Goal: Information Seeking & Learning: Learn about a topic

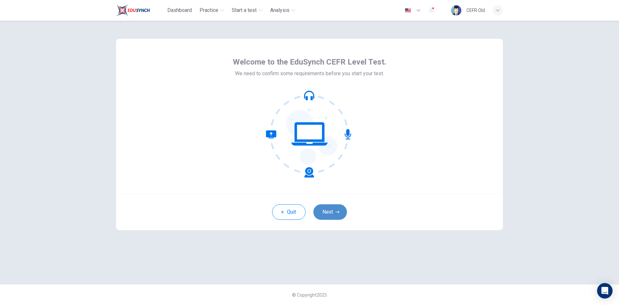
click at [337, 207] on button "Next" at bounding box center [330, 211] width 34 height 15
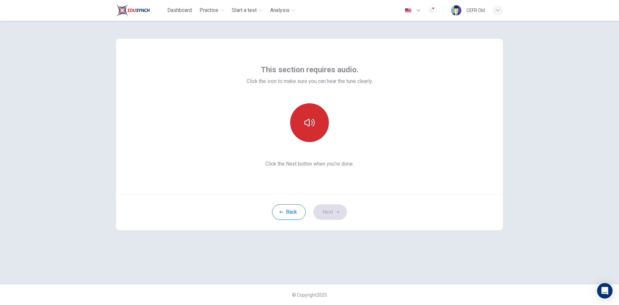
click at [312, 126] on icon "button" at bounding box center [309, 122] width 10 height 10
click at [329, 214] on button "Next" at bounding box center [330, 211] width 34 height 15
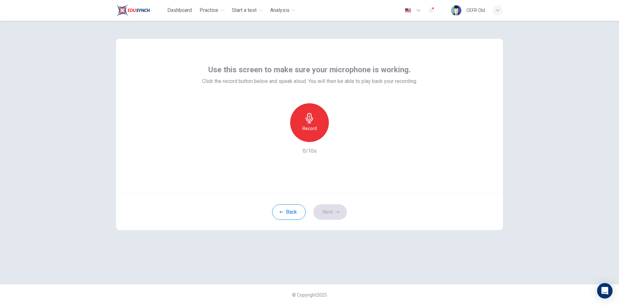
click at [311, 133] on div "Record" at bounding box center [309, 122] width 39 height 39
click at [311, 133] on div "Stop" at bounding box center [309, 122] width 39 height 39
click at [330, 218] on button "Next" at bounding box center [330, 211] width 34 height 15
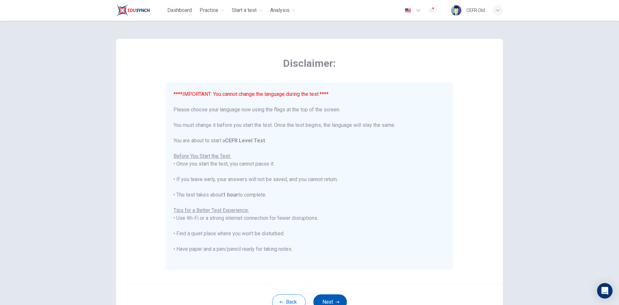
click at [328, 296] on button "Next" at bounding box center [330, 301] width 34 height 15
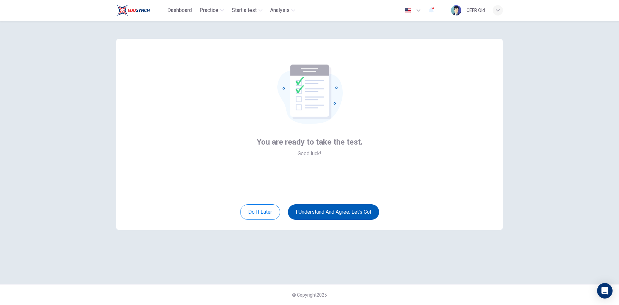
click at [327, 212] on button "I understand and agree. Let’s go!" at bounding box center [333, 211] width 91 height 15
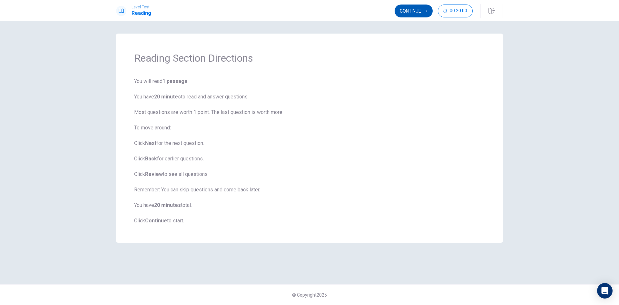
click at [399, 11] on button "Continue" at bounding box center [413, 11] width 38 height 13
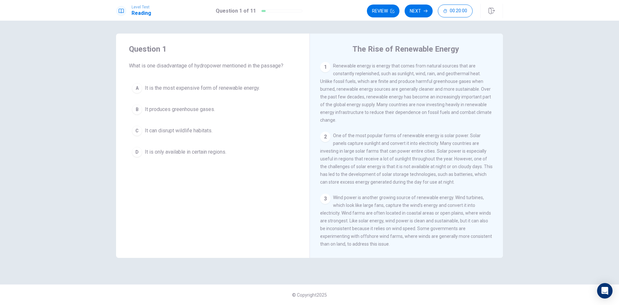
click at [243, 112] on button "B It produces greenhouse gases." at bounding box center [213, 109] width 168 height 16
click at [423, 14] on button "Next" at bounding box center [418, 11] width 28 height 13
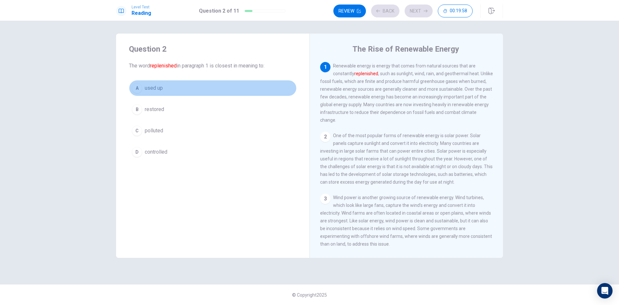
click at [239, 88] on button "A used up" at bounding box center [213, 88] width 168 height 16
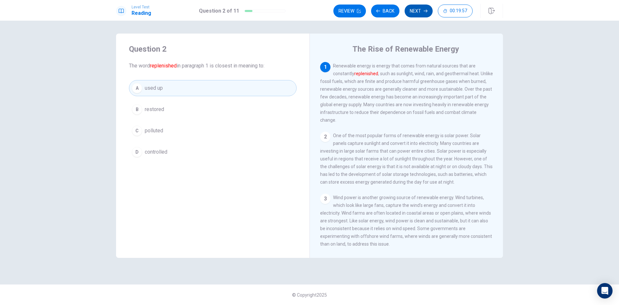
click at [422, 15] on button "Next" at bounding box center [418, 11] width 28 height 13
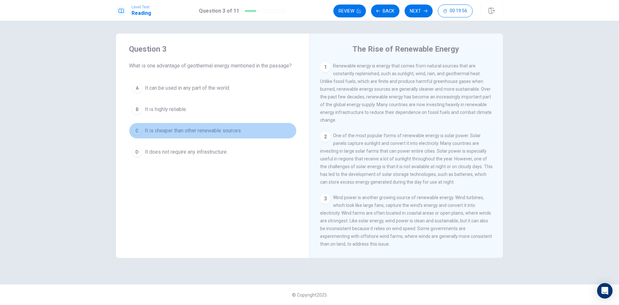
click at [254, 128] on button "C It is cheaper than other renewable sources." at bounding box center [213, 130] width 168 height 16
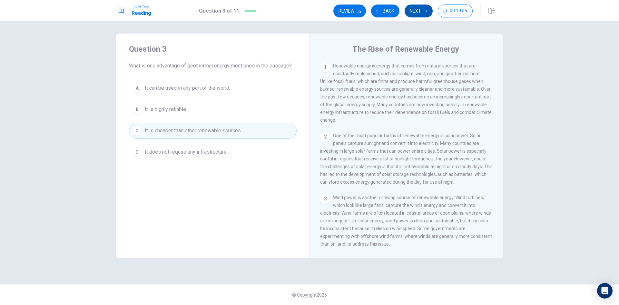
click at [416, 15] on button "Next" at bounding box center [418, 11] width 28 height 13
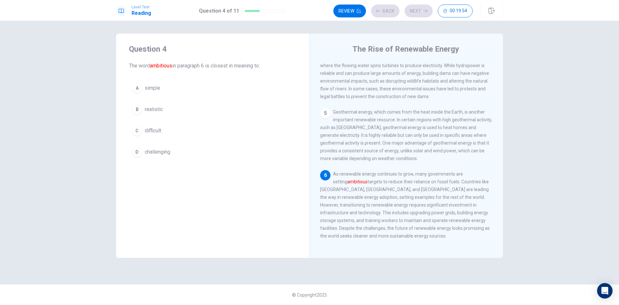
scroll to position [224, 0]
click at [221, 86] on button "A simple" at bounding box center [213, 88] width 168 height 16
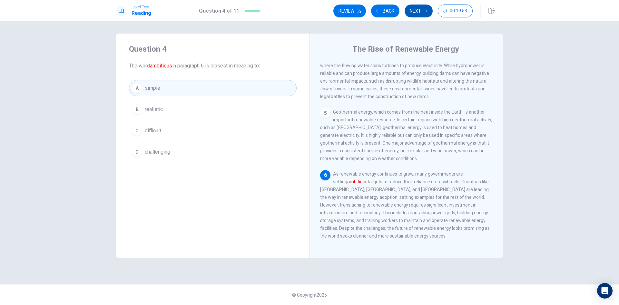
click at [413, 14] on button "Next" at bounding box center [418, 11] width 28 height 13
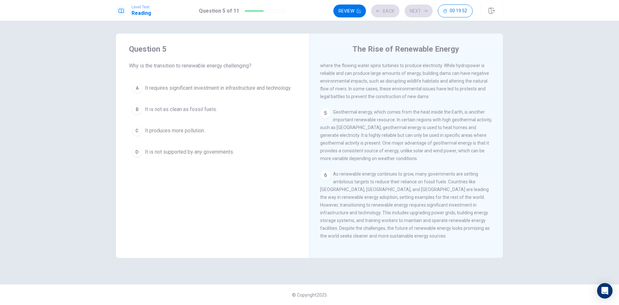
click at [253, 92] on span "It requires significant investment in infrastructure and technology." at bounding box center [218, 88] width 147 height 8
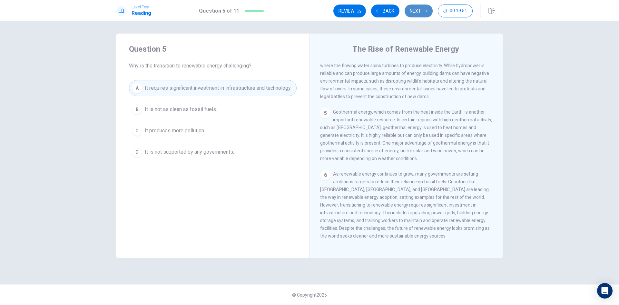
click at [412, 12] on button "Next" at bounding box center [418, 11] width 28 height 13
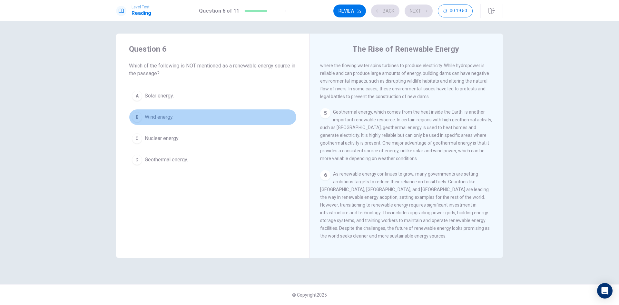
click at [224, 115] on button "B Wind energy." at bounding box center [213, 117] width 168 height 16
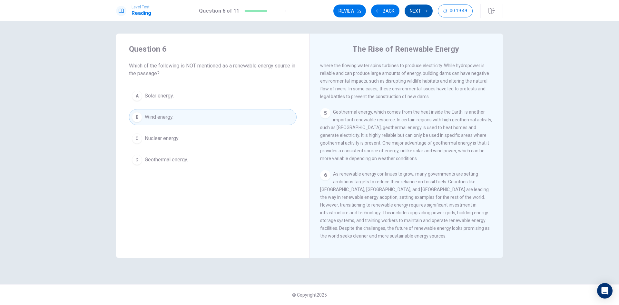
click at [419, 15] on button "Next" at bounding box center [418, 11] width 28 height 13
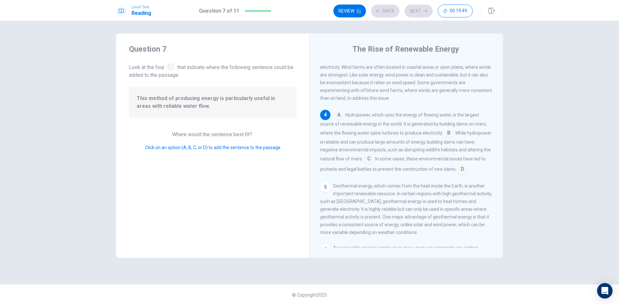
scroll to position [152, 0]
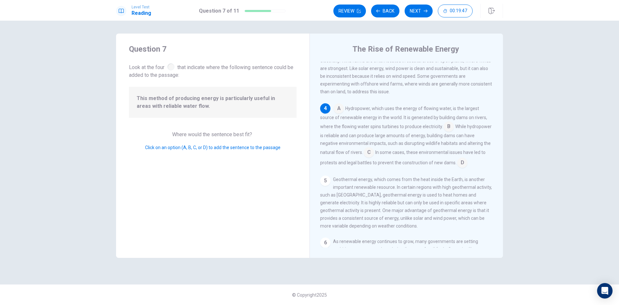
click at [374, 158] on input at bounding box center [368, 153] width 10 height 10
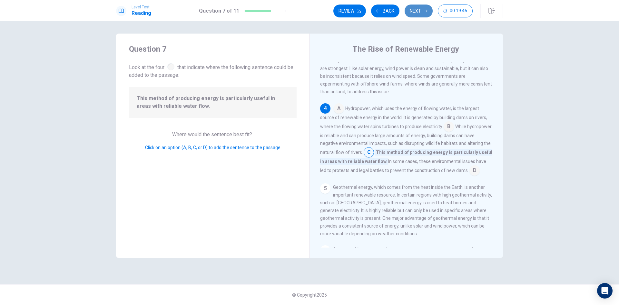
click at [415, 16] on button "Next" at bounding box center [418, 11] width 28 height 13
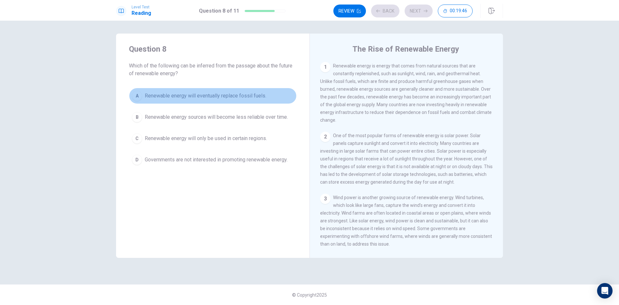
click at [270, 97] on button "A Renewable energy will eventually replace fossil fuels." at bounding box center [213, 96] width 168 height 16
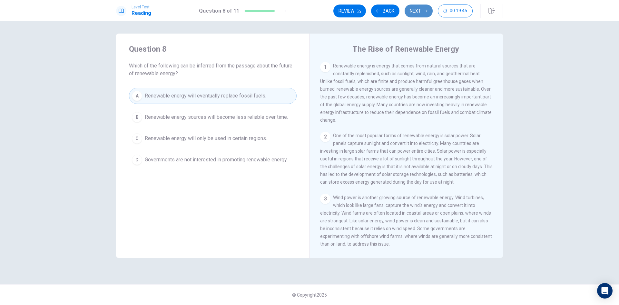
click at [415, 10] on button "Next" at bounding box center [418, 11] width 28 height 13
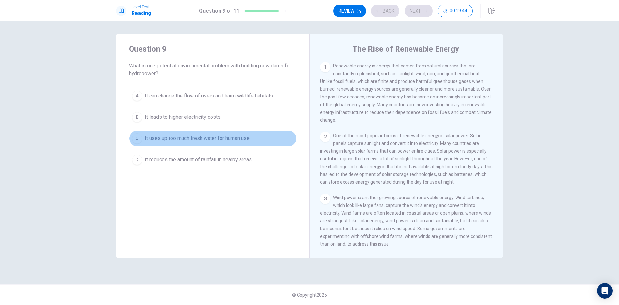
click at [234, 132] on button "C It uses up too much fresh water for human use." at bounding box center [213, 138] width 168 height 16
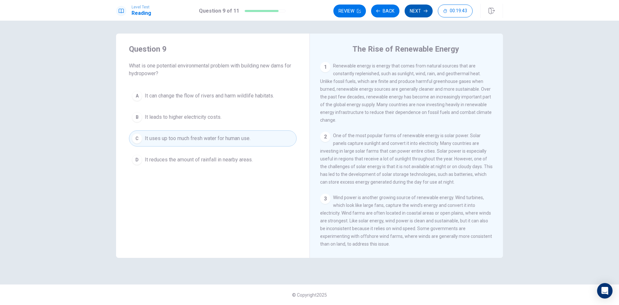
click at [415, 13] on button "Next" at bounding box center [418, 11] width 28 height 13
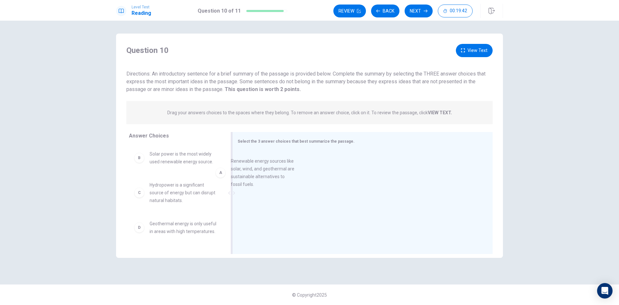
drag, startPoint x: 195, startPoint y: 167, endPoint x: 367, endPoint y: 176, distance: 172.3
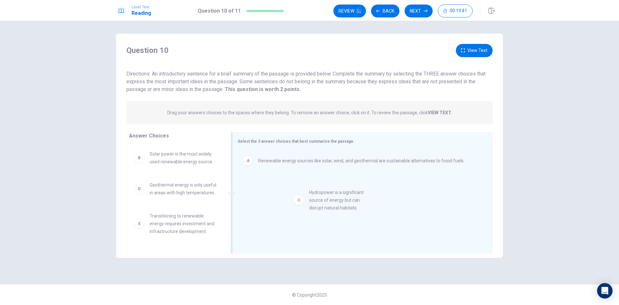
drag, startPoint x: 191, startPoint y: 196, endPoint x: 298, endPoint y: 205, distance: 107.4
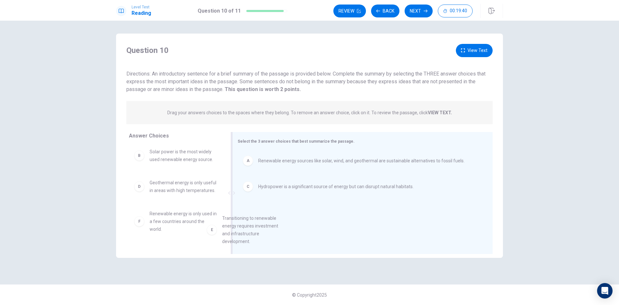
drag, startPoint x: 185, startPoint y: 233, endPoint x: 337, endPoint y: 219, distance: 152.8
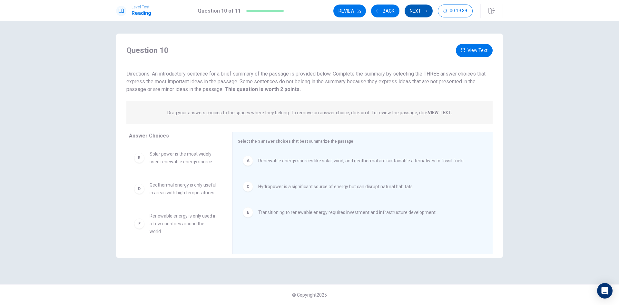
click at [411, 13] on button "Next" at bounding box center [418, 11] width 28 height 13
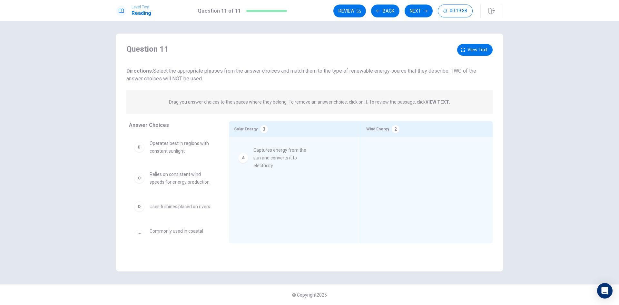
drag, startPoint x: 188, startPoint y: 155, endPoint x: 288, endPoint y: 162, distance: 100.1
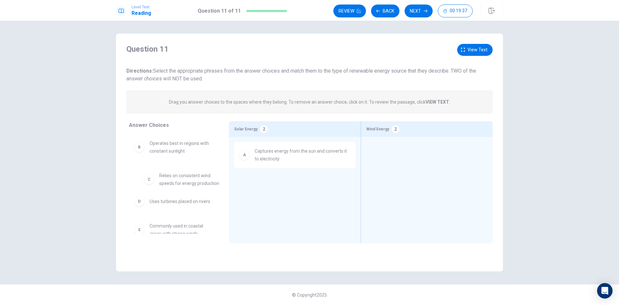
drag, startPoint x: 180, startPoint y: 176, endPoint x: 292, endPoint y: 180, distance: 112.5
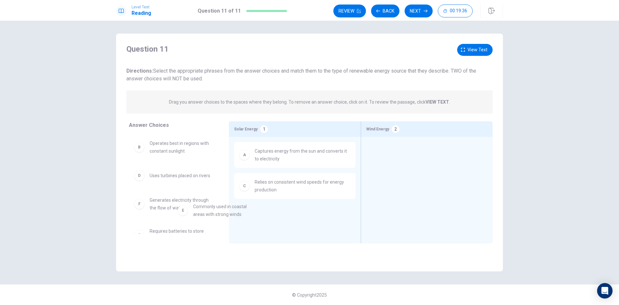
scroll to position [6, 0]
drag, startPoint x: 182, startPoint y: 202, endPoint x: 305, endPoint y: 208, distance: 122.6
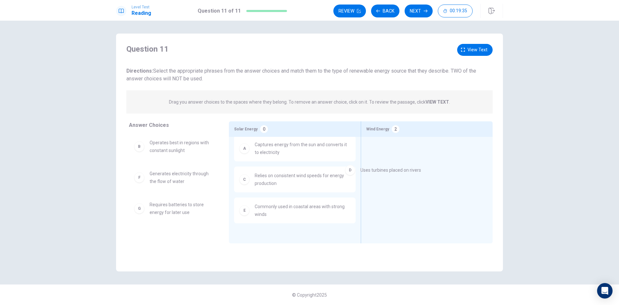
drag, startPoint x: 206, startPoint y: 177, endPoint x: 421, endPoint y: 173, distance: 215.0
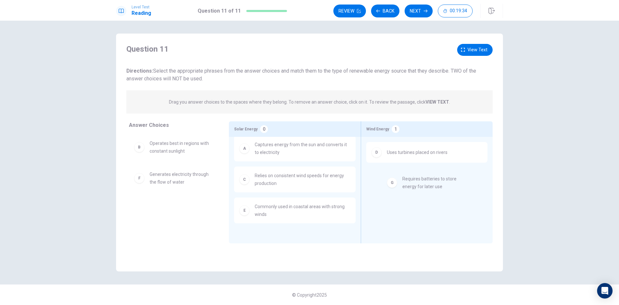
drag, startPoint x: 213, startPoint y: 212, endPoint x: 440, endPoint y: 185, distance: 228.8
click at [415, 12] on button "Next" at bounding box center [418, 11] width 28 height 13
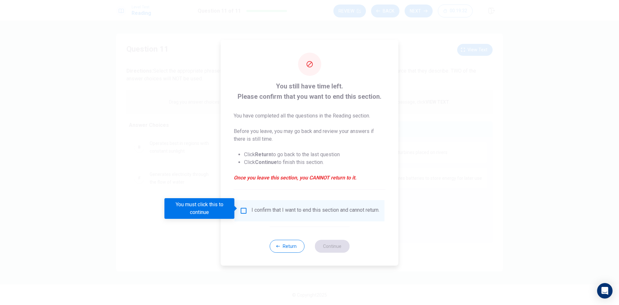
click at [242, 208] on input "You must click this to continue" at bounding box center [244, 211] width 8 height 8
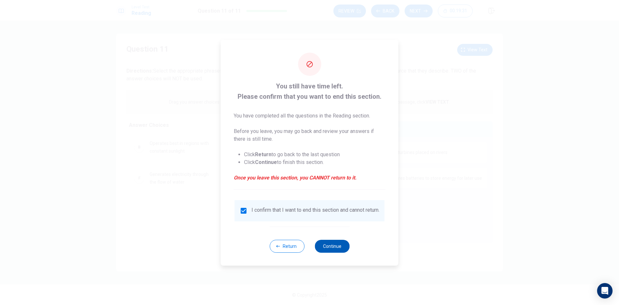
click at [337, 251] on button "Continue" at bounding box center [331, 245] width 35 height 13
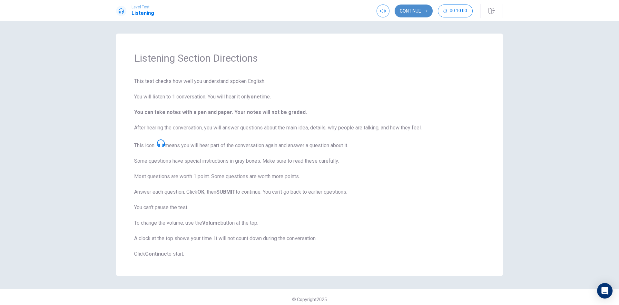
click at [401, 13] on button "Continue" at bounding box center [413, 11] width 38 height 13
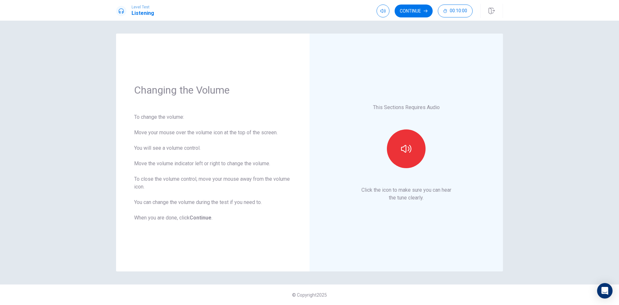
click at [406, 11] on button "Continue" at bounding box center [413, 11] width 38 height 13
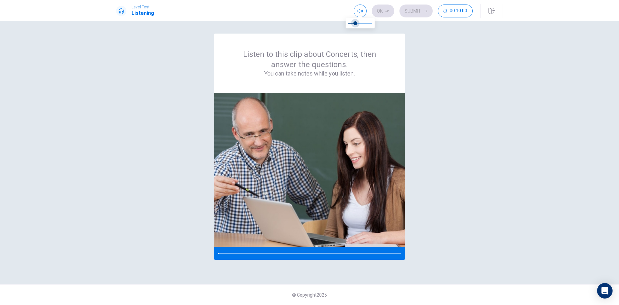
type input "0.2"
drag, startPoint x: 361, startPoint y: 22, endPoint x: 354, endPoint y: 24, distance: 7.0
click at [354, 24] on span at bounding box center [360, 23] width 24 height 9
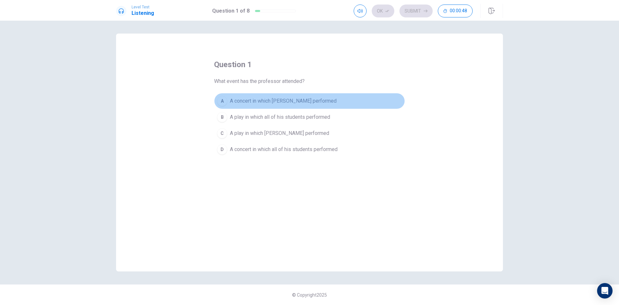
click at [282, 101] on span "A concert in which [PERSON_NAME] performed" at bounding box center [283, 101] width 107 height 8
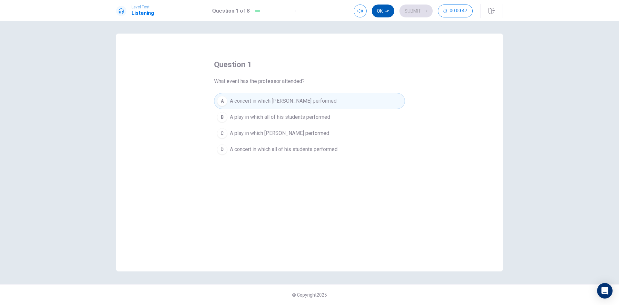
click at [386, 9] on icon "button" at bounding box center [387, 11] width 4 height 4
click at [416, 10] on button "Submit" at bounding box center [415, 11] width 33 height 13
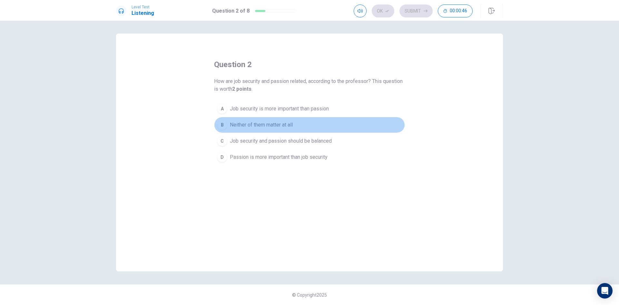
click at [304, 131] on button "B Neither of them matter at all" at bounding box center [309, 125] width 191 height 16
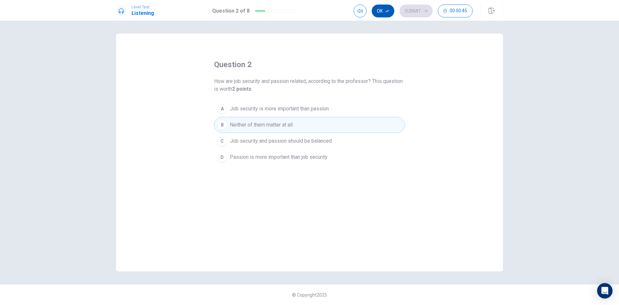
click at [382, 6] on button "Ok" at bounding box center [383, 11] width 23 height 13
click at [416, 9] on button "Submit" at bounding box center [415, 11] width 33 height 13
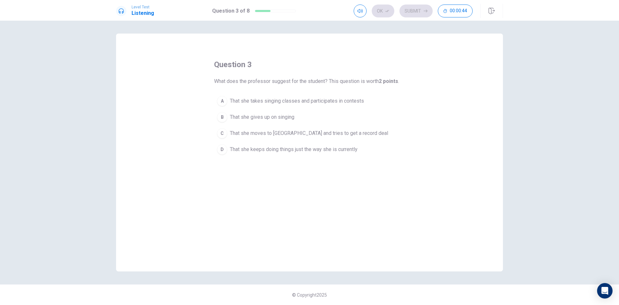
click at [302, 143] on button "D That she keeps doing things just the way she is currently" at bounding box center [309, 149] width 191 height 16
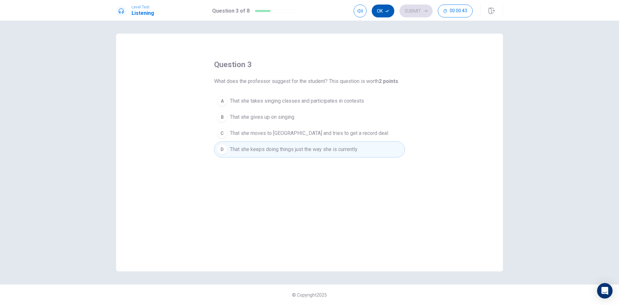
click at [385, 7] on button "Ok" at bounding box center [383, 11] width 23 height 13
click at [418, 9] on button "Submit" at bounding box center [415, 11] width 33 height 13
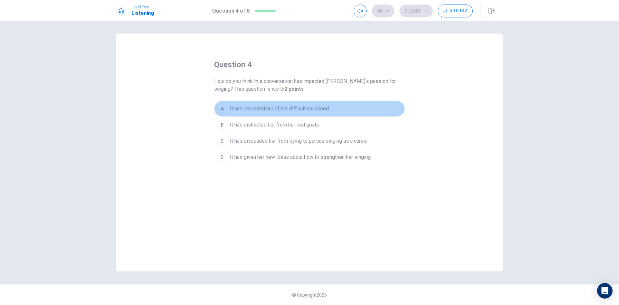
click at [306, 102] on button "A It has reminded her of her difficult childhood" at bounding box center [309, 109] width 191 height 16
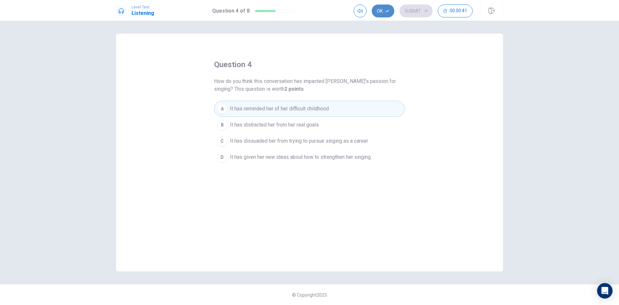
click at [391, 11] on button "Ok" at bounding box center [383, 11] width 23 height 13
click at [414, 12] on button "Submit" at bounding box center [415, 11] width 33 height 13
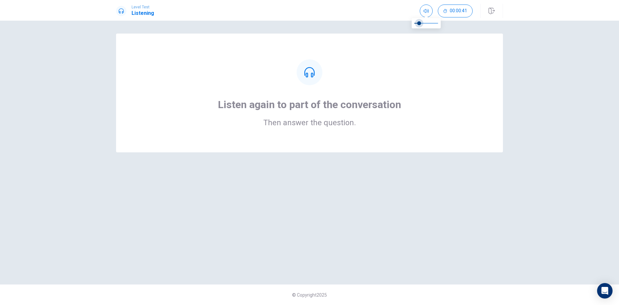
type input "0"
drag, startPoint x: 420, startPoint y: 24, endPoint x: 400, endPoint y: 24, distance: 19.7
click at [403, 24] on body "Level Test Listening 00:00:41 00:00:41 Listen again to part of the conversation…" at bounding box center [309, 152] width 619 height 305
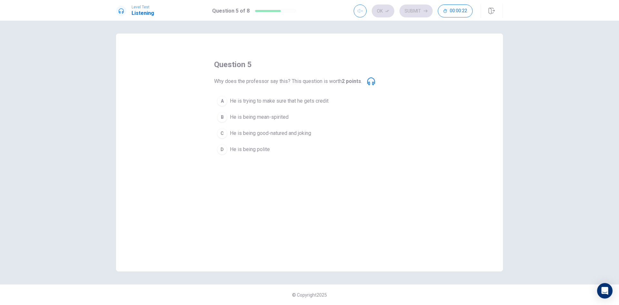
click at [310, 98] on span "He is trying to make sure that he gets credit" at bounding box center [279, 101] width 99 height 8
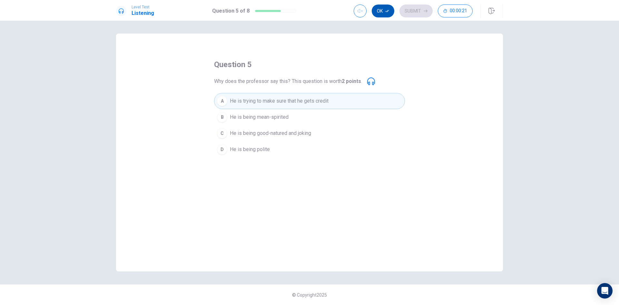
click at [388, 11] on icon "button" at bounding box center [387, 11] width 4 height 2
click at [404, 11] on button "Submit" at bounding box center [415, 11] width 33 height 13
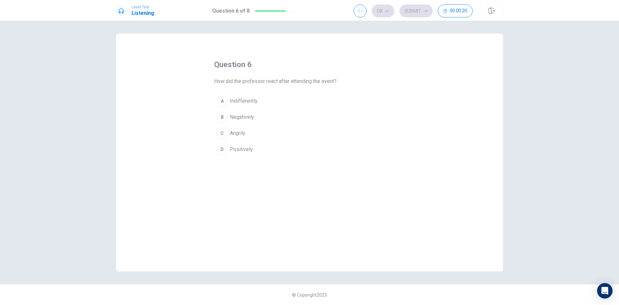
drag, startPoint x: 253, startPoint y: 133, endPoint x: 269, endPoint y: 128, distance: 16.1
click at [253, 133] on button "C Angrily" at bounding box center [309, 133] width 191 height 16
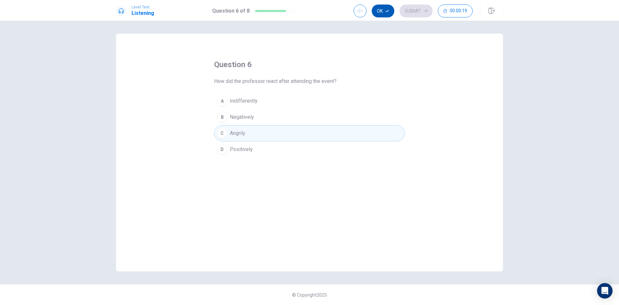
click at [386, 5] on button "Ok" at bounding box center [383, 11] width 23 height 13
drag, startPoint x: 414, startPoint y: 7, endPoint x: 328, endPoint y: 81, distance: 113.6
click at [414, 7] on button "Submit" at bounding box center [415, 11] width 33 height 13
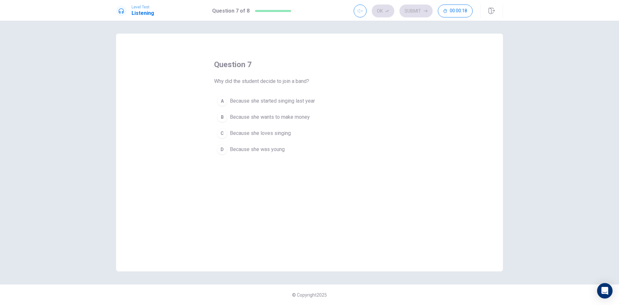
click at [292, 104] on span "Because she started singing last year" at bounding box center [272, 101] width 85 height 8
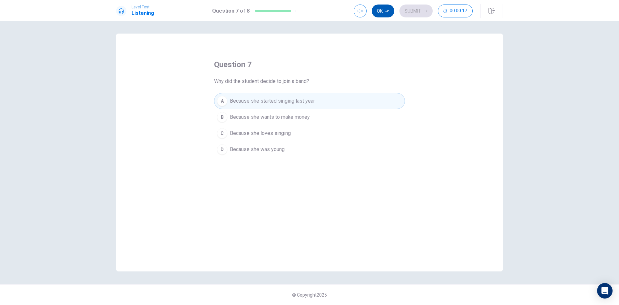
click at [388, 12] on icon "button" at bounding box center [387, 11] width 4 height 4
click at [415, 11] on button "Submit" at bounding box center [415, 11] width 33 height 13
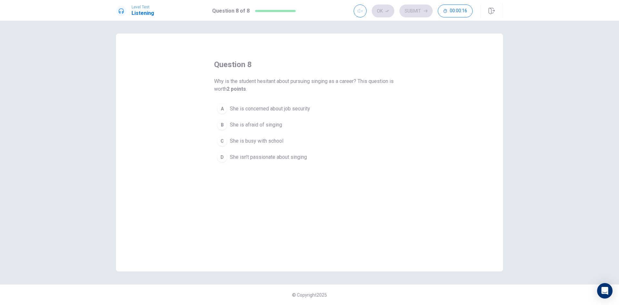
click at [267, 120] on button "B She is afraid of singing" at bounding box center [309, 125] width 191 height 16
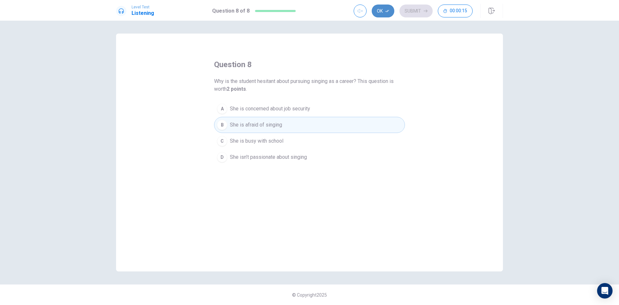
click at [383, 11] on button "Ok" at bounding box center [383, 11] width 23 height 13
click at [419, 10] on button "Submit" at bounding box center [415, 11] width 33 height 13
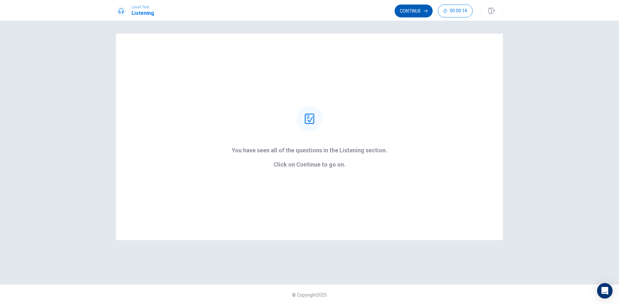
click at [415, 10] on button "Continue" at bounding box center [413, 11] width 38 height 13
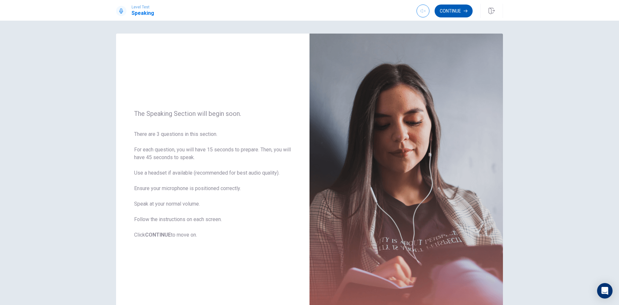
click at [460, 14] on button "Continue" at bounding box center [453, 11] width 38 height 13
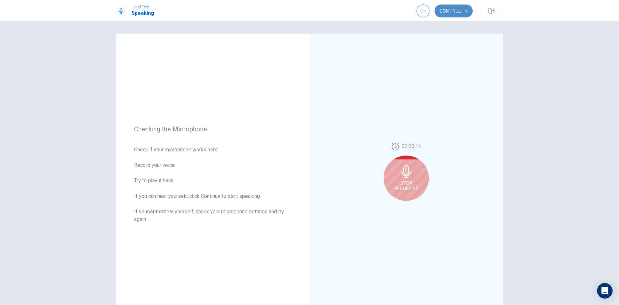
click at [456, 12] on button "Continue" at bounding box center [453, 11] width 38 height 13
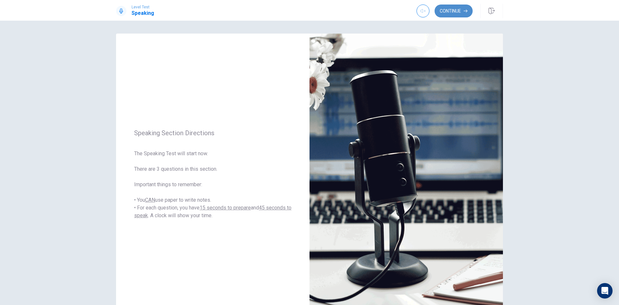
click at [456, 12] on button "Continue" at bounding box center [453, 11] width 38 height 13
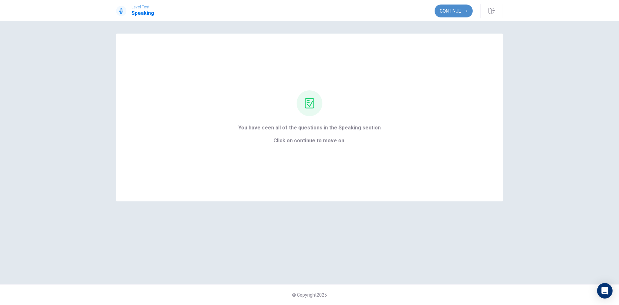
click at [442, 11] on button "Continue" at bounding box center [453, 11] width 38 height 13
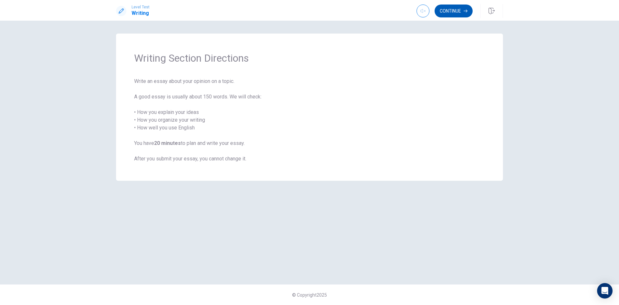
click at [450, 12] on button "Continue" at bounding box center [453, 11] width 38 height 13
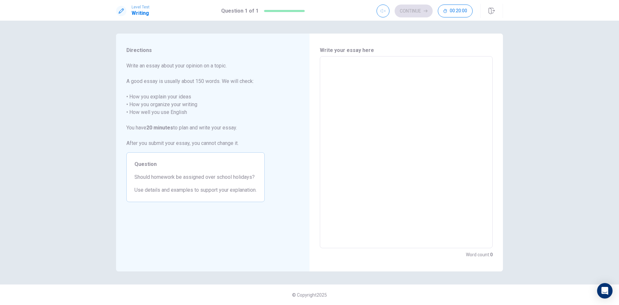
click at [402, 86] on textarea at bounding box center [406, 152] width 164 height 181
type textarea "q"
type textarea "x"
type textarea "qa"
type textarea "x"
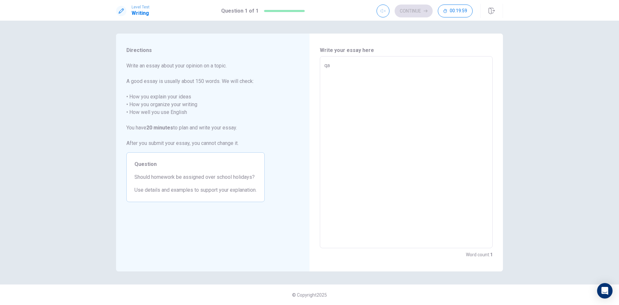
type textarea "qa"
type textarea "x"
type textarea "qa q"
type textarea "x"
type textarea "qa qa"
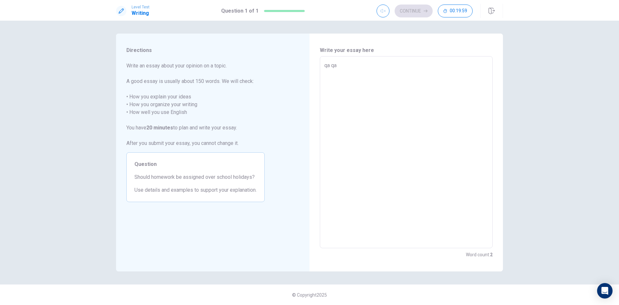
type textarea "x"
type textarea "qa qa"
type textarea "x"
type textarea "qa qa q"
type textarea "x"
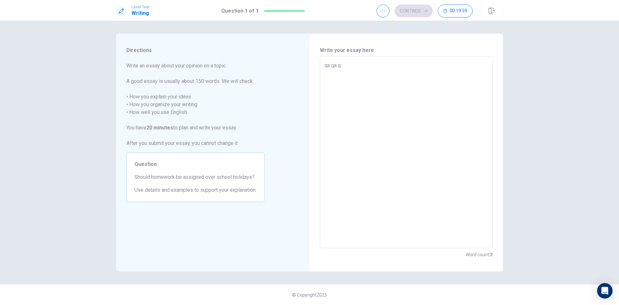
type textarea "qa qa qa"
type textarea "x"
type textarea "qa qa qa"
type textarea "x"
type textarea "qa qa qa q"
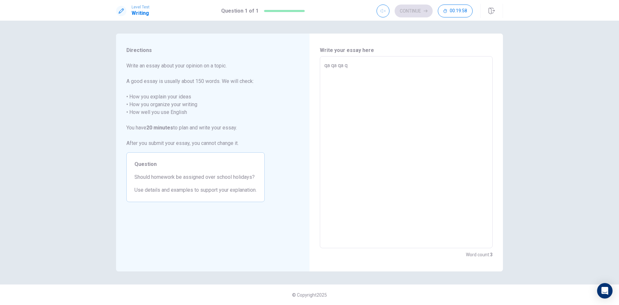
type textarea "x"
type textarea "qa qa qa qa"
type textarea "x"
type textarea "qa qa qa qa"
type textarea "x"
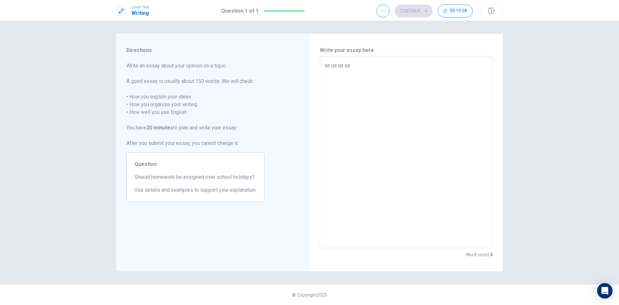
type textarea "qa qa qa qa q"
type textarea "x"
type textarea "qa qa qa qa qa"
type textarea "x"
type textarea "qa qa qa qa qa"
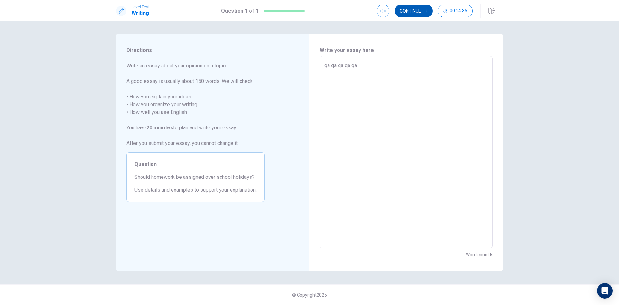
click at [413, 13] on button "Continue" at bounding box center [413, 11] width 38 height 13
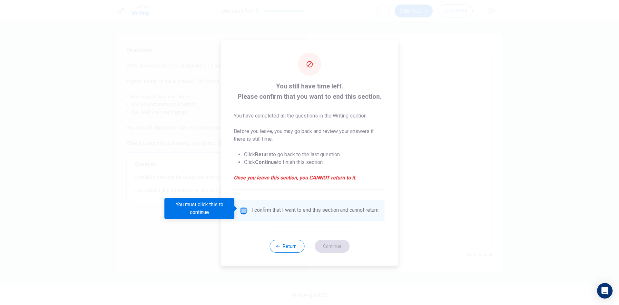
click at [246, 210] on input "You must click this to continue" at bounding box center [244, 211] width 8 height 8
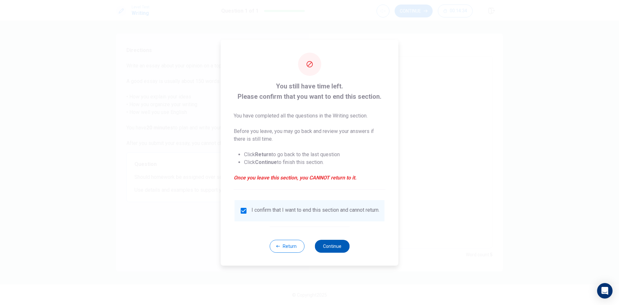
click at [339, 250] on button "Continue" at bounding box center [331, 245] width 35 height 13
type textarea "x"
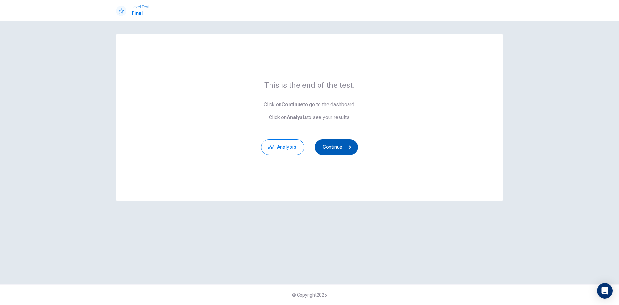
click at [342, 145] on button "Continue" at bounding box center [335, 146] width 43 height 15
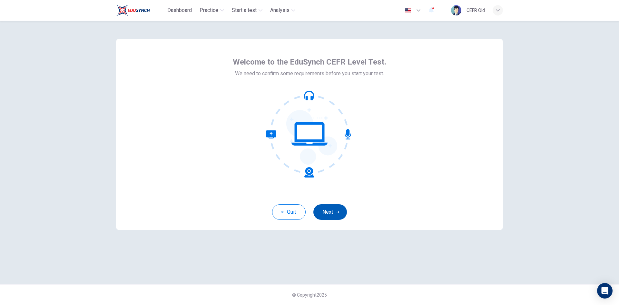
click at [333, 208] on button "Next" at bounding box center [330, 211] width 34 height 15
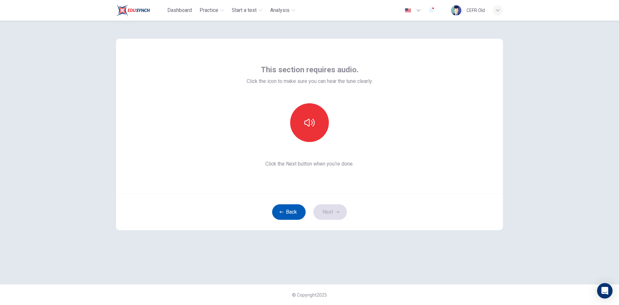
click at [294, 215] on button "Back" at bounding box center [289, 211] width 34 height 15
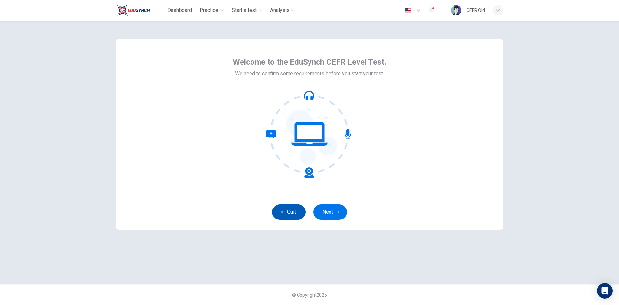
click at [291, 210] on button "Quit" at bounding box center [289, 211] width 34 height 15
click at [179, 10] on span "Dashboard" at bounding box center [179, 10] width 24 height 8
click at [325, 215] on button "Next" at bounding box center [330, 211] width 34 height 15
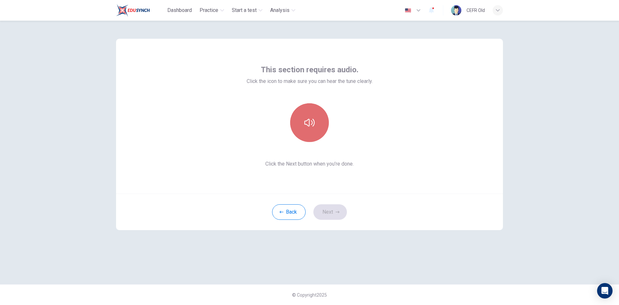
click at [313, 141] on button "button" at bounding box center [309, 122] width 39 height 39
click at [325, 207] on button "Next" at bounding box center [330, 211] width 34 height 15
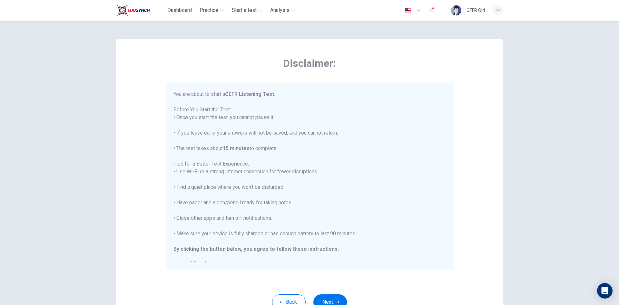
click at [327, 299] on button "Next" at bounding box center [330, 301] width 34 height 15
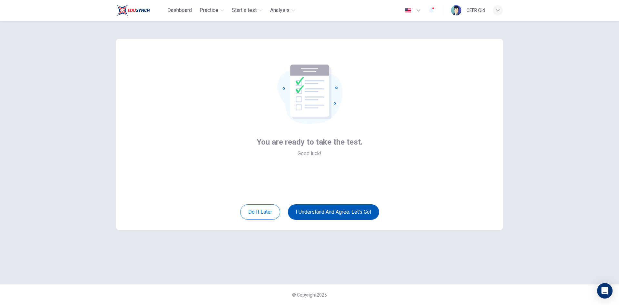
click at [330, 212] on button "I understand and agree. Let’s go!" at bounding box center [333, 211] width 91 height 15
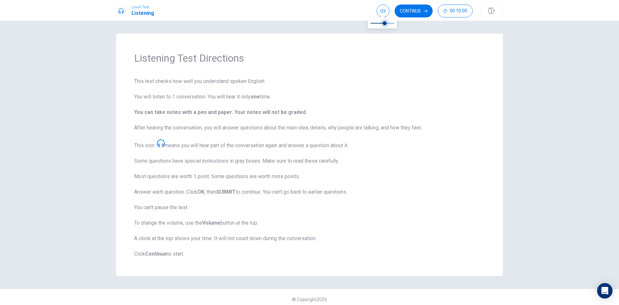
type input "0"
drag, startPoint x: 385, startPoint y: 24, endPoint x: 362, endPoint y: 23, distance: 23.5
click at [355, 24] on body "Level Test Listening Continue 00:10:00 00:10:00 Continue Listening Test Directi…" at bounding box center [309, 152] width 619 height 305
click at [401, 7] on button "Continue" at bounding box center [413, 11] width 38 height 13
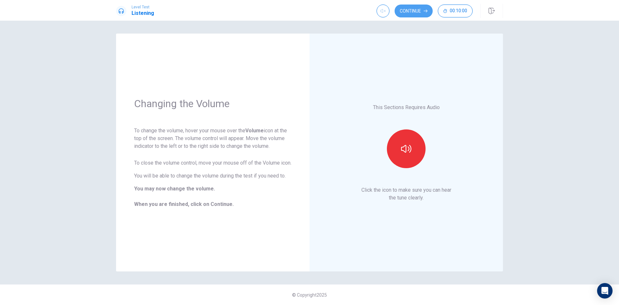
click at [407, 8] on button "Continue" at bounding box center [413, 11] width 38 height 13
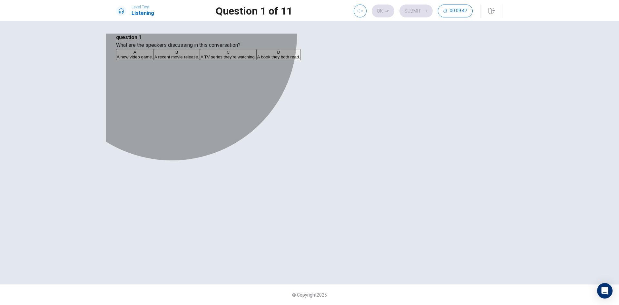
click at [200, 60] on button "B A recent movie release." at bounding box center [177, 54] width 46 height 11
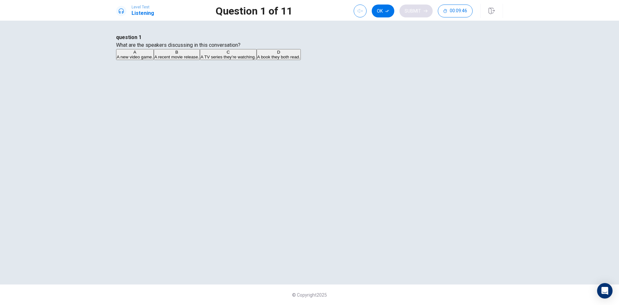
drag, startPoint x: 386, startPoint y: 13, endPoint x: 404, endPoint y: 14, distance: 18.4
click at [386, 12] on icon "button" at bounding box center [387, 11] width 4 height 4
click at [423, 13] on button "Submit" at bounding box center [415, 11] width 33 height 13
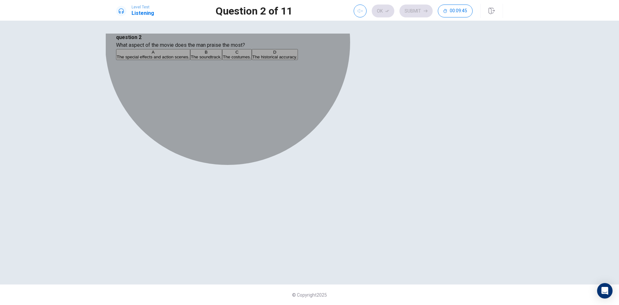
drag, startPoint x: 336, startPoint y: 102, endPoint x: 421, endPoint y: 40, distance: 105.4
click at [190, 60] on button "A The special effects and action scenes." at bounding box center [153, 54] width 74 height 11
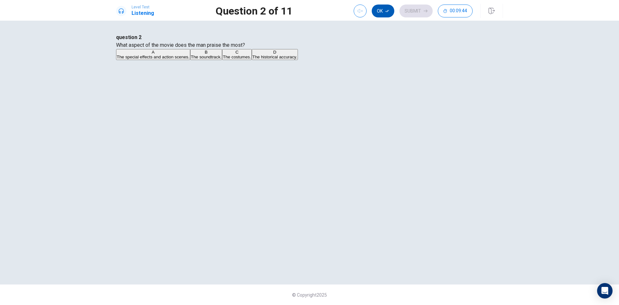
click at [388, 12] on icon "button" at bounding box center [387, 11] width 4 height 4
click at [415, 12] on button "Submit" at bounding box center [415, 11] width 33 height 13
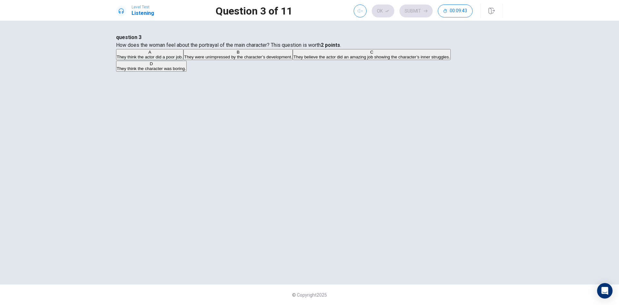
click at [323, 59] on span "They believe the actor did an amazing job showing the character’s inner struggl…" at bounding box center [371, 56] width 157 height 5
click at [388, 7] on button "Ok" at bounding box center [383, 11] width 23 height 13
click at [413, 12] on button "Submit" at bounding box center [415, 11] width 33 height 13
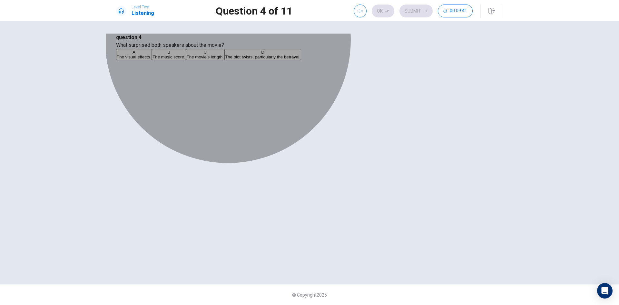
drag, startPoint x: 336, startPoint y: 116, endPoint x: 365, endPoint y: 73, distance: 51.8
click at [186, 60] on button "B The music score." at bounding box center [169, 54] width 34 height 11
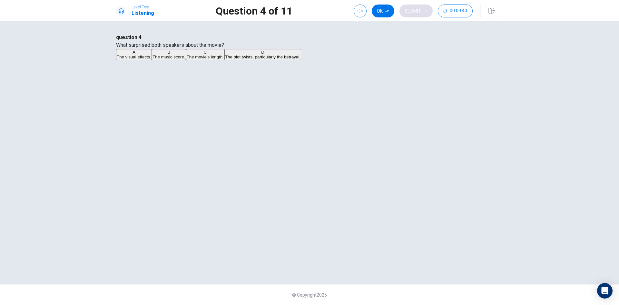
drag, startPoint x: 381, startPoint y: 8, endPoint x: 401, endPoint y: 14, distance: 21.6
click at [381, 9] on button "Ok" at bounding box center [383, 11] width 23 height 13
drag, startPoint x: 418, startPoint y: 13, endPoint x: 345, endPoint y: 78, distance: 97.5
click at [418, 13] on button "Submit" at bounding box center [415, 11] width 33 height 13
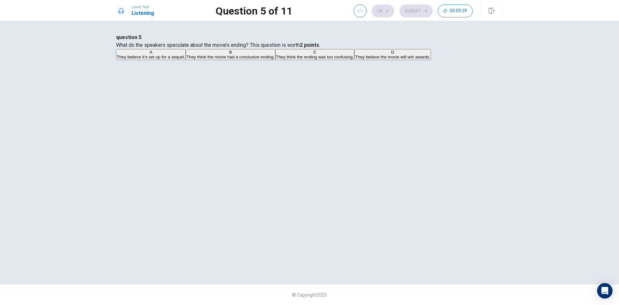
click at [186, 60] on button "A They believe it’s set up for a sequel." at bounding box center [151, 54] width 70 height 11
click at [384, 15] on button "Ok" at bounding box center [383, 11] width 23 height 13
click at [413, 13] on button "Submit" at bounding box center [415, 11] width 33 height 13
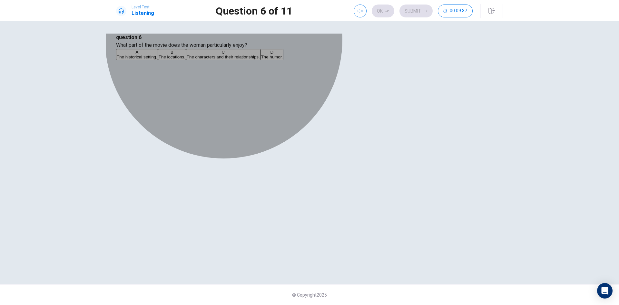
click at [186, 60] on button "B The locations." at bounding box center [172, 54] width 28 height 11
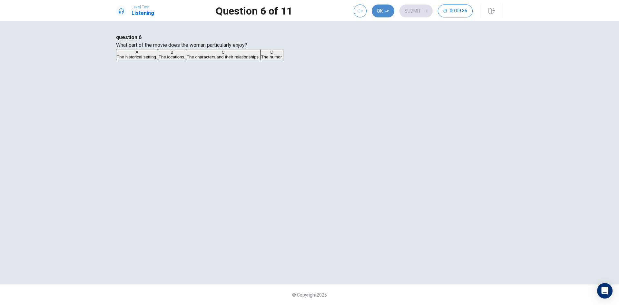
click at [390, 11] on button "Ok" at bounding box center [383, 11] width 23 height 13
click at [406, 10] on button "Submit" at bounding box center [415, 11] width 33 height 13
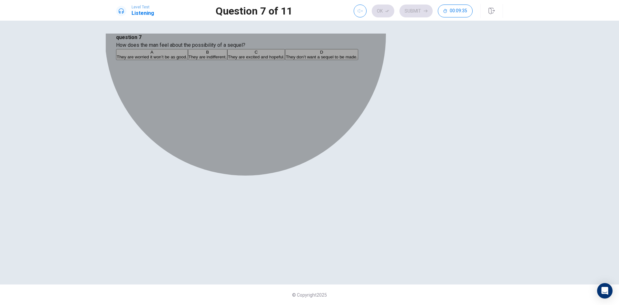
drag, startPoint x: 354, startPoint y: 94, endPoint x: 376, endPoint y: 49, distance: 51.0
click at [188, 60] on button "A They are worried it won’t be as good." at bounding box center [152, 54] width 72 height 11
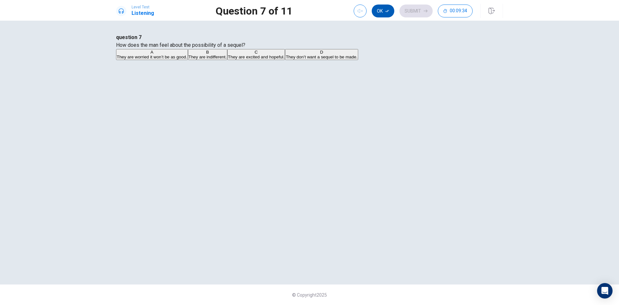
drag, startPoint x: 386, startPoint y: 14, endPoint x: 393, endPoint y: 13, distance: 6.8
click at [387, 14] on button "Ok" at bounding box center [383, 11] width 23 height 13
click at [405, 12] on button "Submit" at bounding box center [415, 11] width 33 height 13
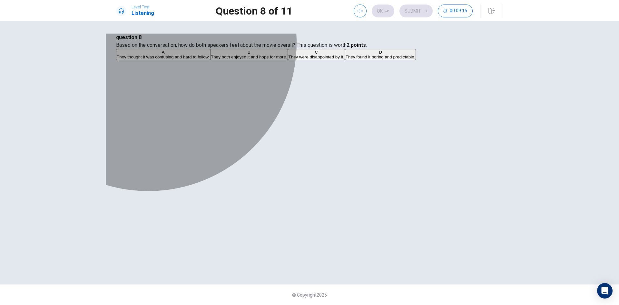
click at [209, 59] on span "They thought it was confusing and hard to follow." at bounding box center [163, 56] width 93 height 5
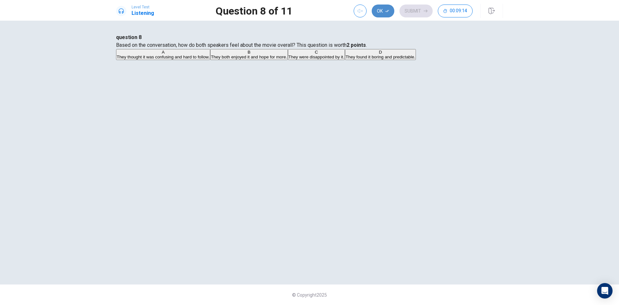
click at [389, 12] on button "Ok" at bounding box center [383, 11] width 23 height 13
click at [406, 11] on button "Submit" at bounding box center [415, 11] width 33 height 13
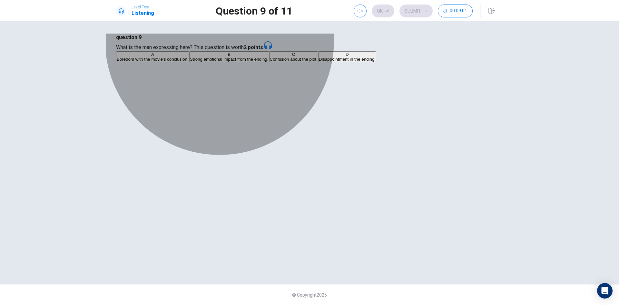
click at [189, 62] on button "A Boredom with the movie’s conclusion." at bounding box center [152, 56] width 73 height 11
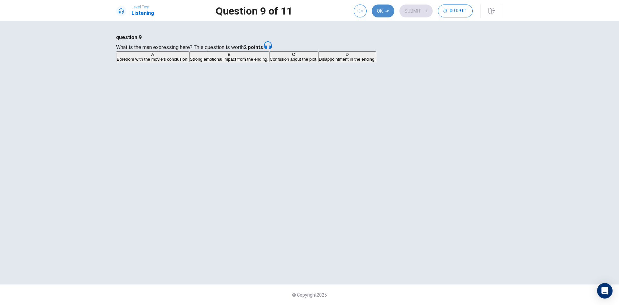
click at [387, 11] on icon "button" at bounding box center [387, 11] width 4 height 2
click at [411, 12] on button "Submit" at bounding box center [415, 11] width 33 height 13
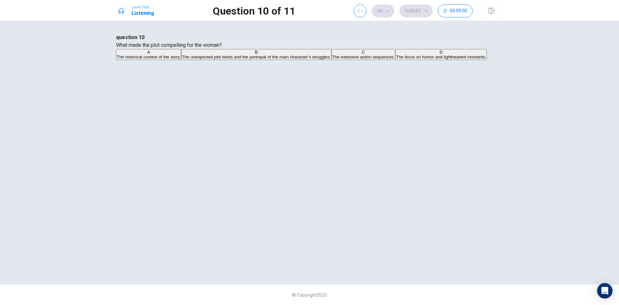
click at [395, 60] on button "D The focus on humor and lighthearted moments." at bounding box center [441, 54] width 92 height 11
click at [385, 14] on button "Ok" at bounding box center [383, 11] width 23 height 13
click at [414, 11] on button "Submit" at bounding box center [415, 11] width 33 height 13
drag, startPoint x: 318, startPoint y: 103, endPoint x: 323, endPoint y: 101, distance: 5.5
click at [223, 59] on span "They didn’t pay much attention to the direction or acting." at bounding box center [170, 56] width 107 height 5
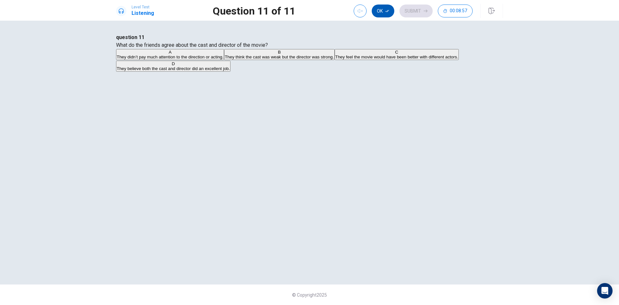
click at [385, 14] on button "Ok" at bounding box center [383, 11] width 23 height 13
click at [409, 12] on button "Submit" at bounding box center [415, 11] width 33 height 13
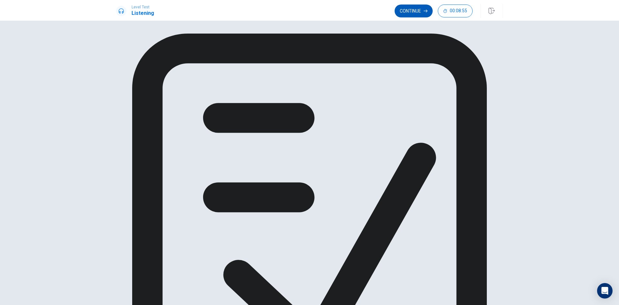
click at [409, 11] on button "Continue" at bounding box center [413, 11] width 38 height 13
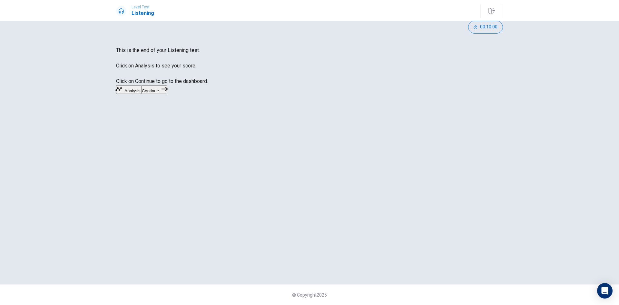
drag, startPoint x: 350, startPoint y: 145, endPoint x: 356, endPoint y: 137, distance: 10.1
click at [168, 92] on icon "button" at bounding box center [164, 89] width 6 height 6
